Goal: Navigation & Orientation: Find specific page/section

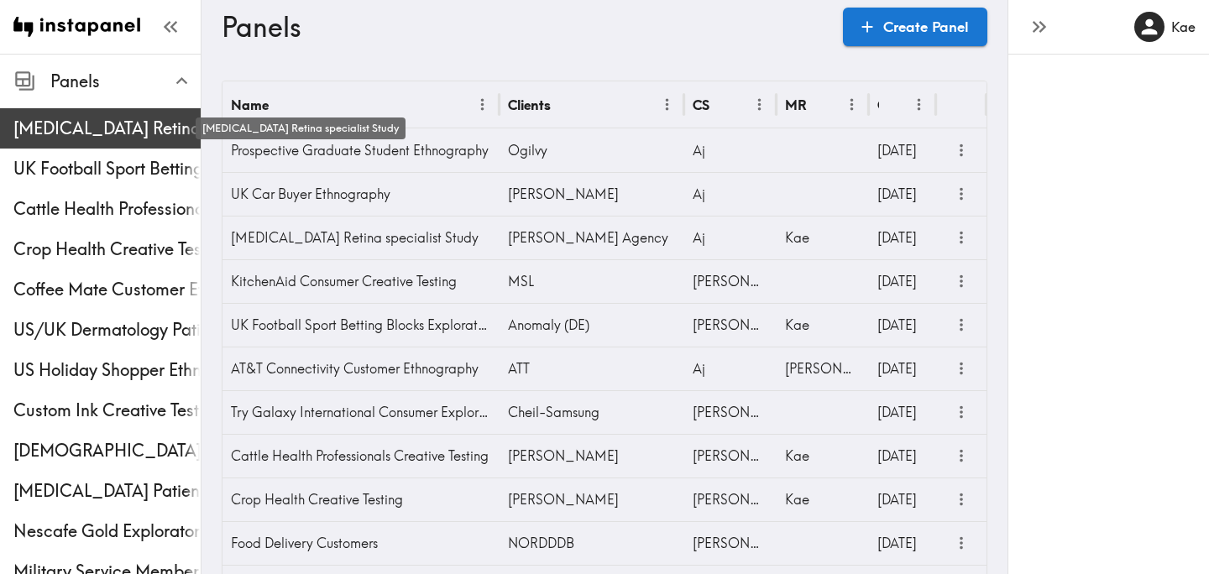
click at [118, 133] on span "[MEDICAL_DATA] Retina specialist Study" at bounding box center [106, 129] width 187 height 24
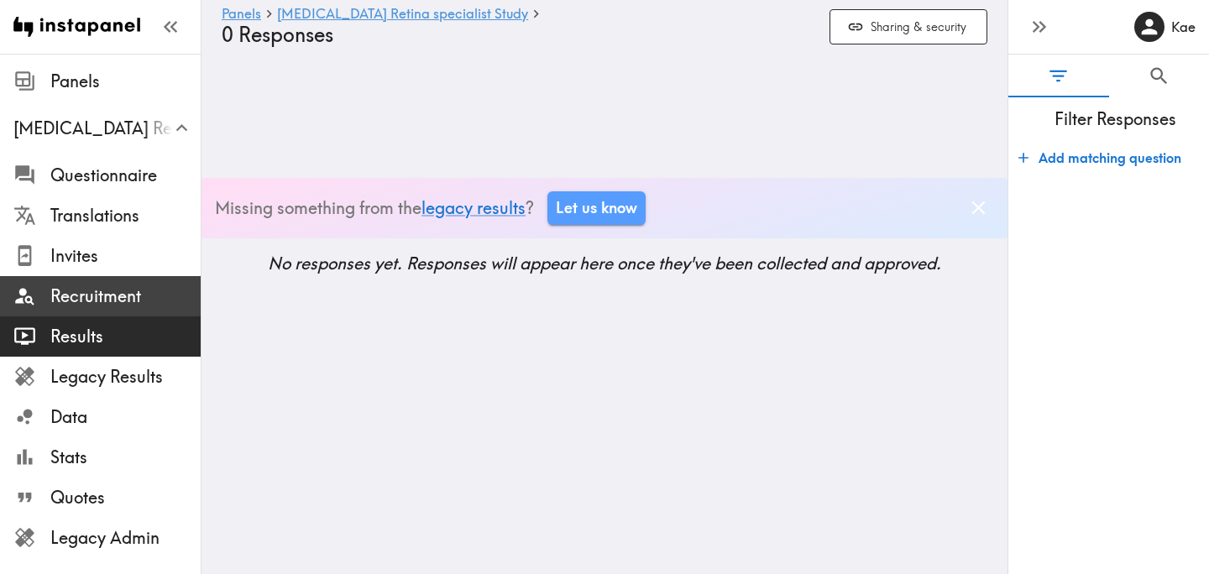
click at [102, 299] on span "Recruitment" at bounding box center [125, 297] width 150 height 24
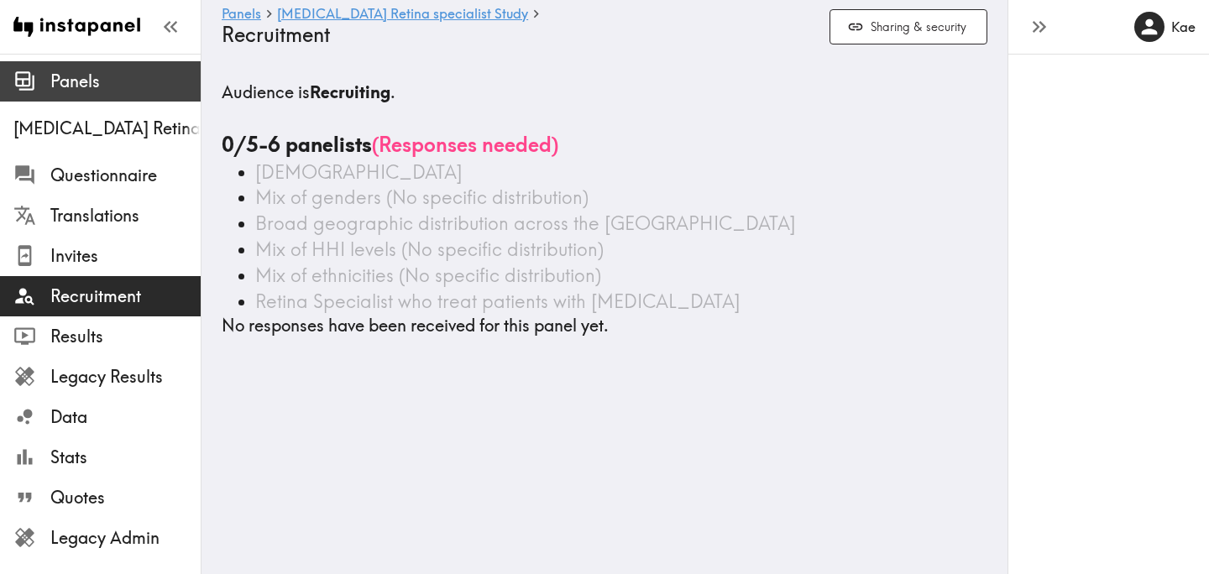
click at [82, 92] on span "Panels" at bounding box center [125, 82] width 150 height 24
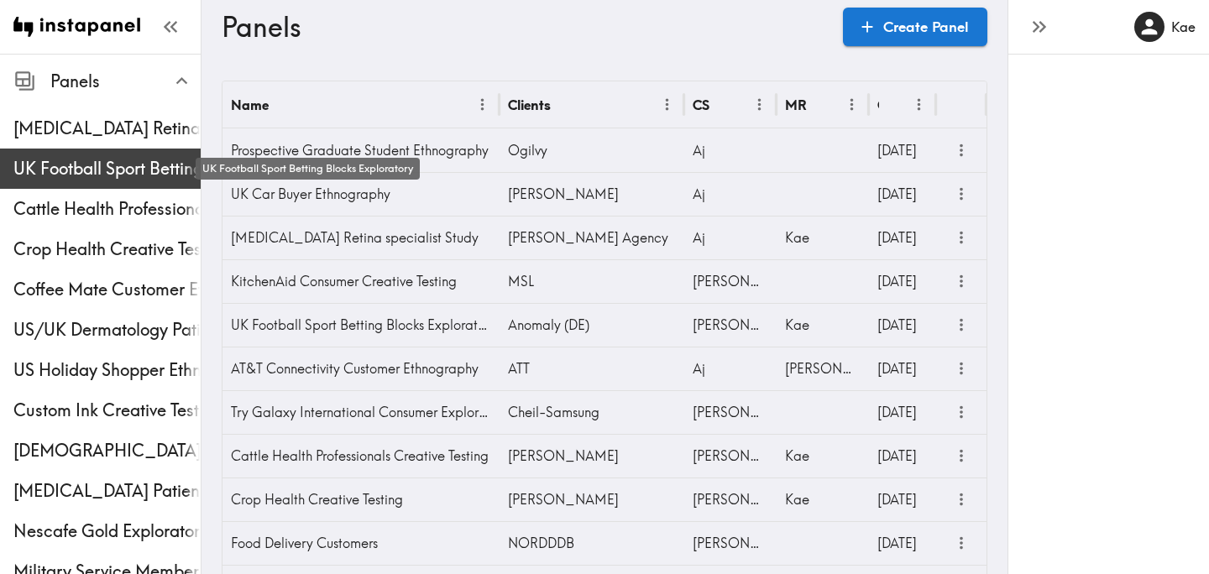
click at [76, 165] on span "UK Football Sport Betting Blocks Exploratory" at bounding box center [106, 169] width 187 height 24
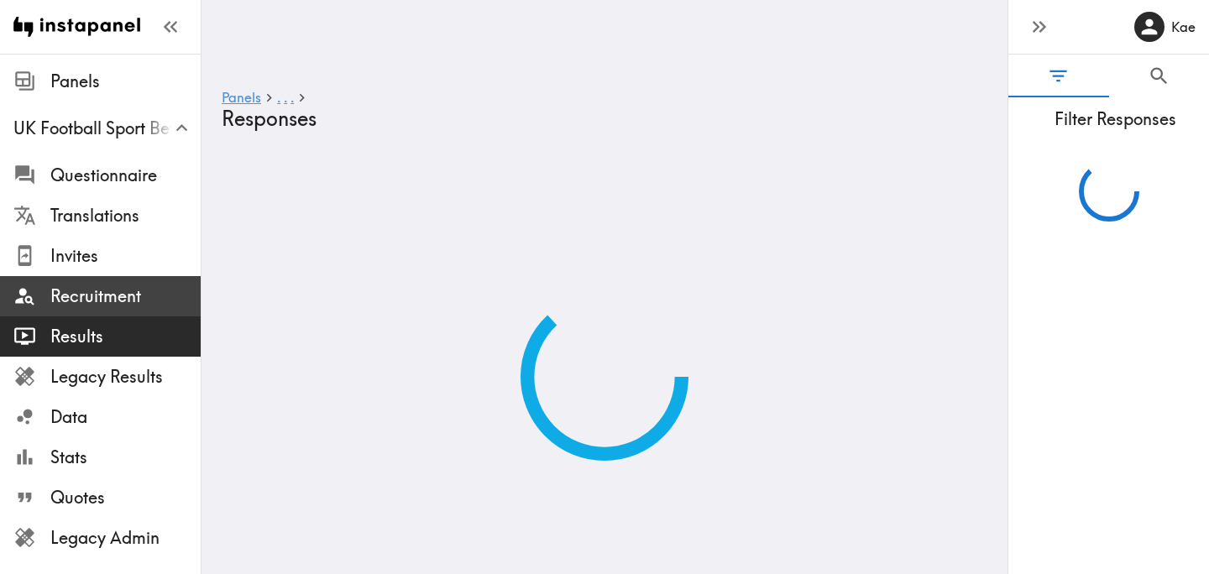
click at [100, 288] on span "Recruitment" at bounding box center [125, 297] width 150 height 24
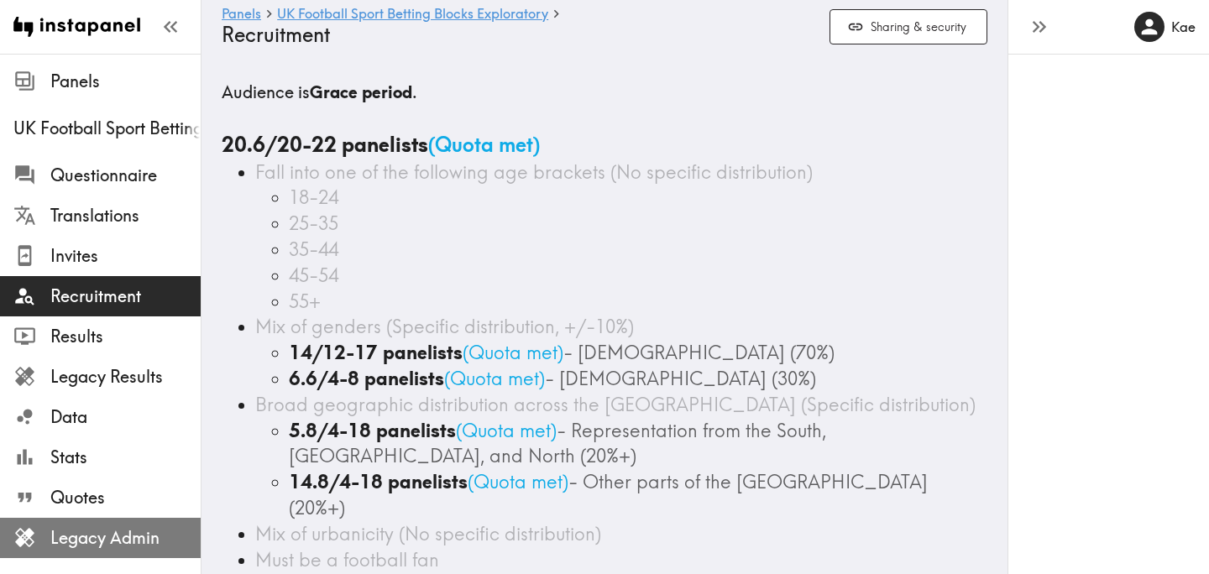
click at [124, 544] on span "Legacy Admin" at bounding box center [125, 538] width 150 height 24
